Goal: Information Seeking & Learning: Understand process/instructions

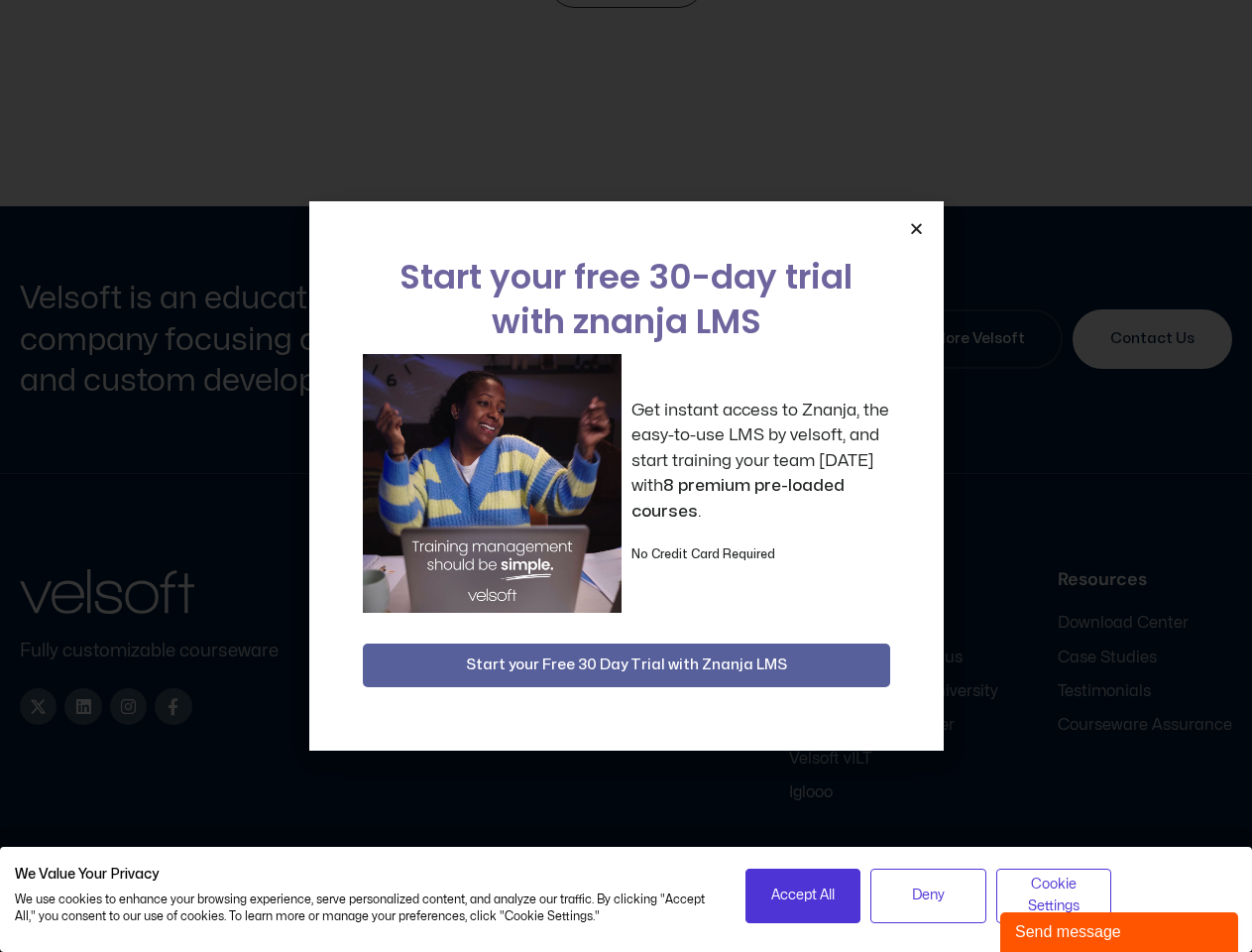
click at [626, 476] on div "Get instant access to Znanja, the easy-to-use LMS by velsoft, and start trainin…" at bounding box center [626, 482] width 528 height 259
click at [916, 228] on icon "Close" at bounding box center [916, 228] width 15 height 15
click at [626, 665] on div "Company Home About Careers Contact Content Courseware SCORM Courses Articulate …" at bounding box center [772, 686] width 921 height 234
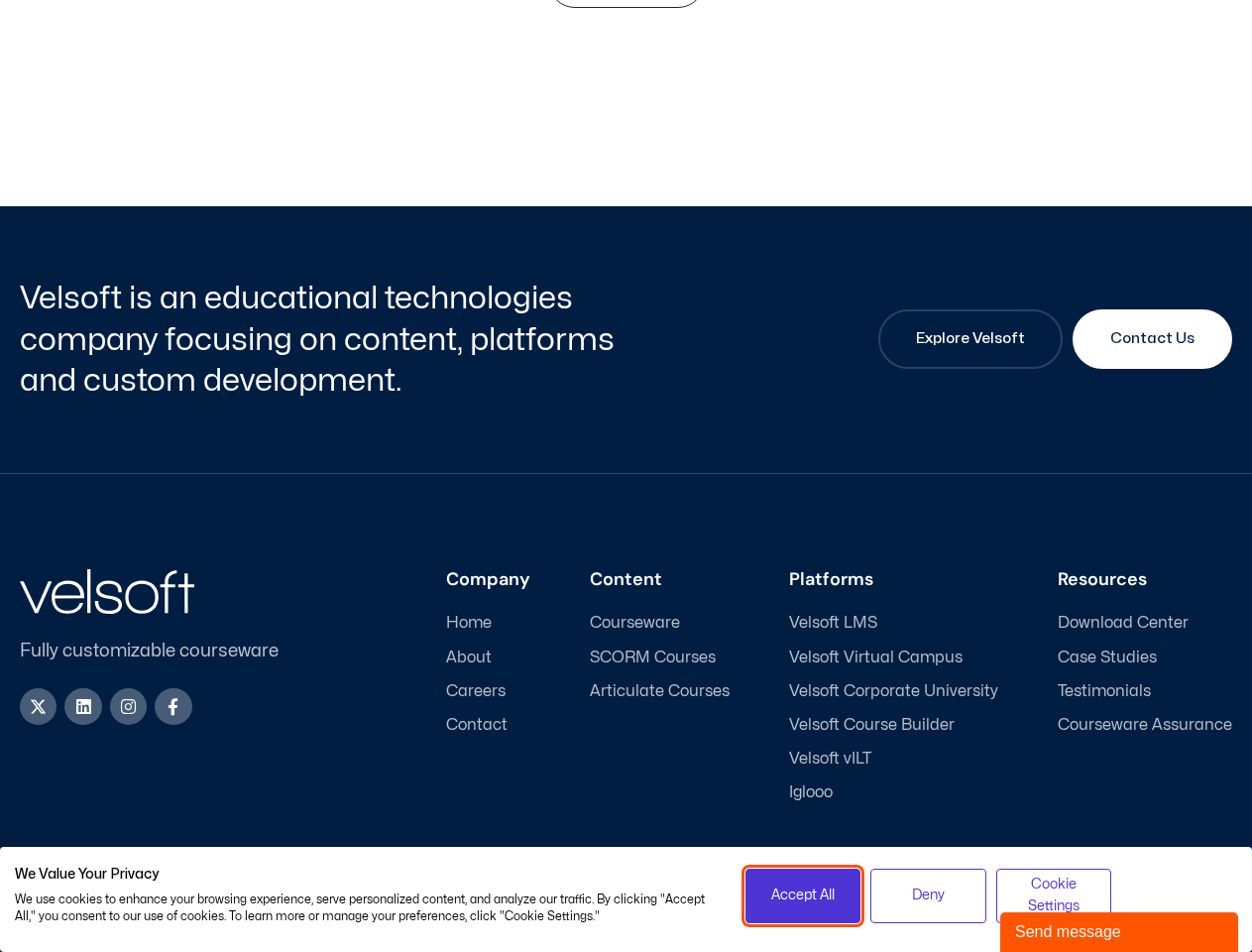
click at [803, 895] on span "Accept All" at bounding box center [803, 895] width 64 height 22
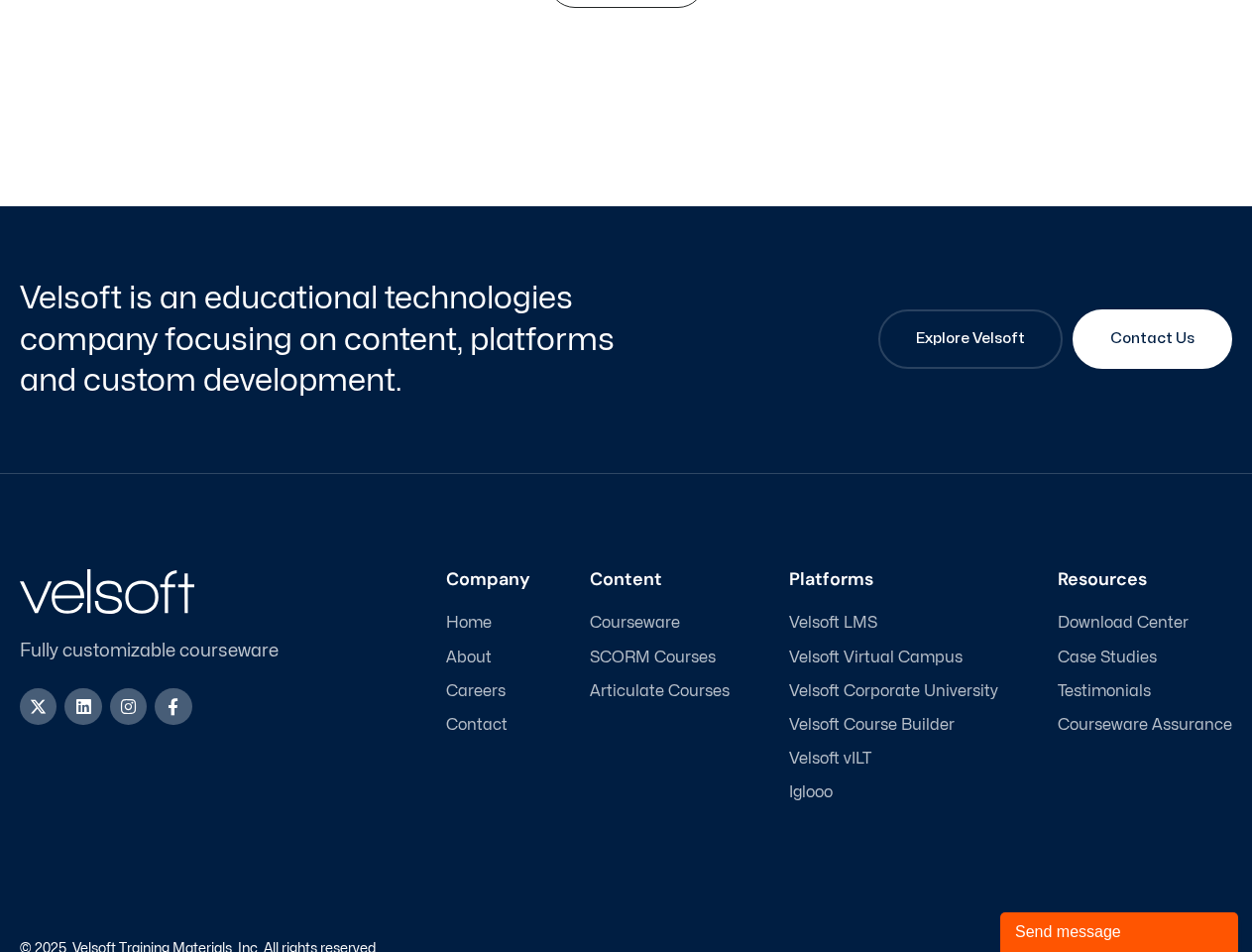
click at [928, 942] on div "Accessibility Policy | Privacy Policy" at bounding box center [929, 949] width 607 height 14
click at [1054, 942] on link "Accessibility Policy" at bounding box center [1061, 948] width 119 height 13
click at [1119, 932] on div "Send message" at bounding box center [1119, 932] width 208 height 24
